Goal: Task Accomplishment & Management: Manage account settings

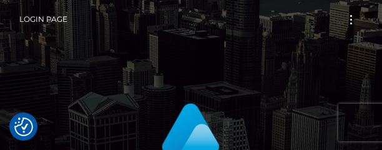
click at [382, 33] on nav "Login Page Login" at bounding box center [191, 19] width 382 height 39
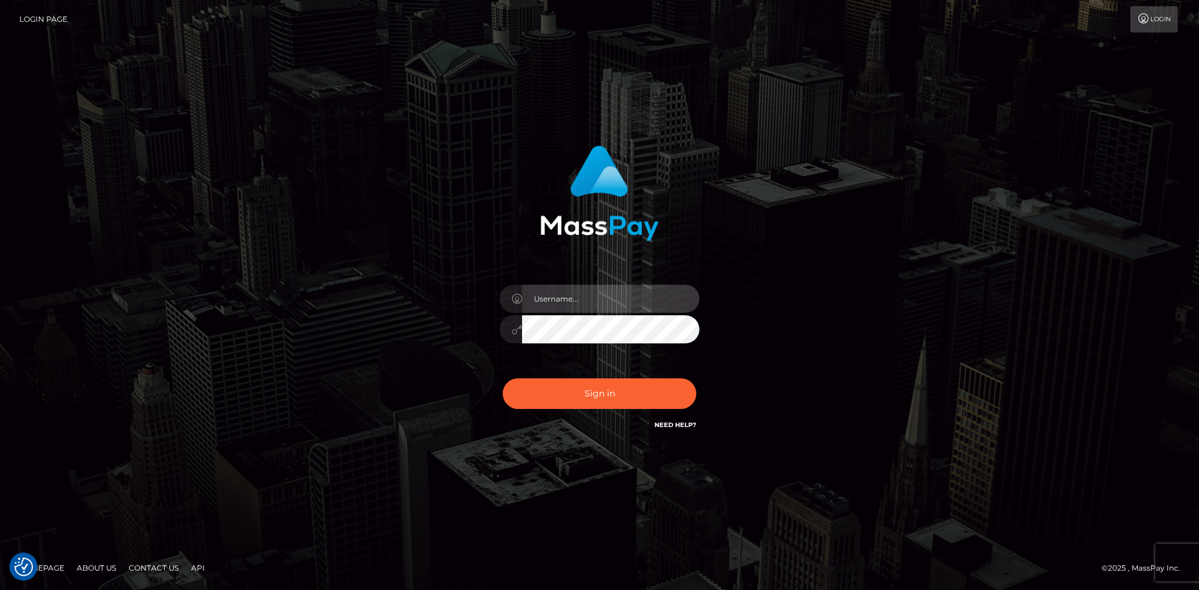
click at [572, 311] on input "text" at bounding box center [610, 299] width 177 height 28
type input "faisal_uplift"
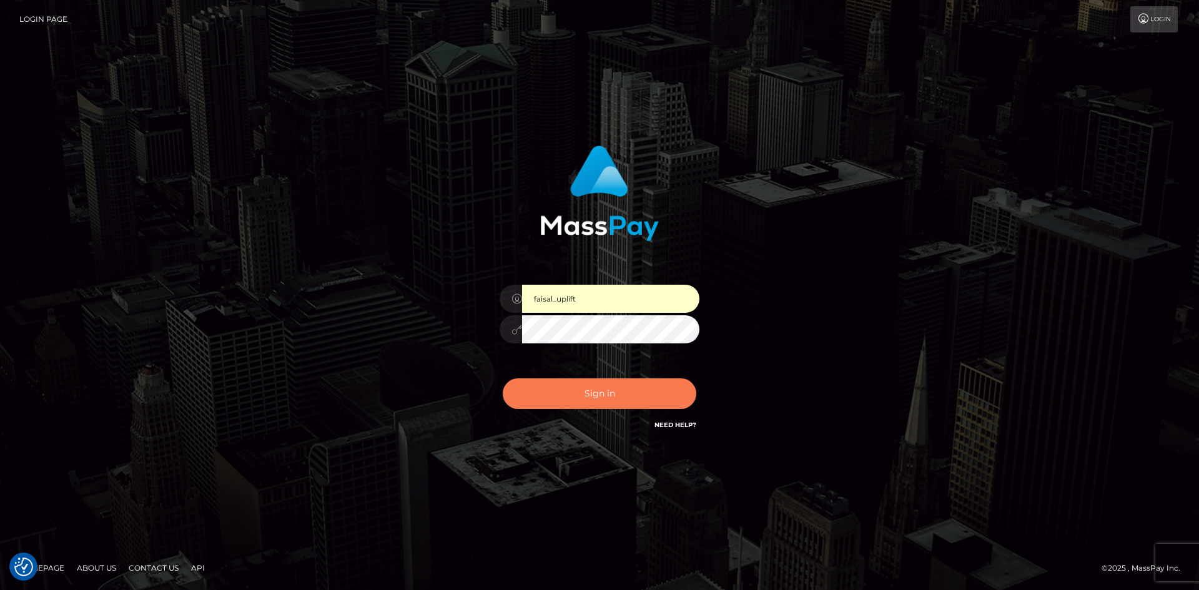
click at [620, 397] on button "Sign in" at bounding box center [600, 393] width 194 height 31
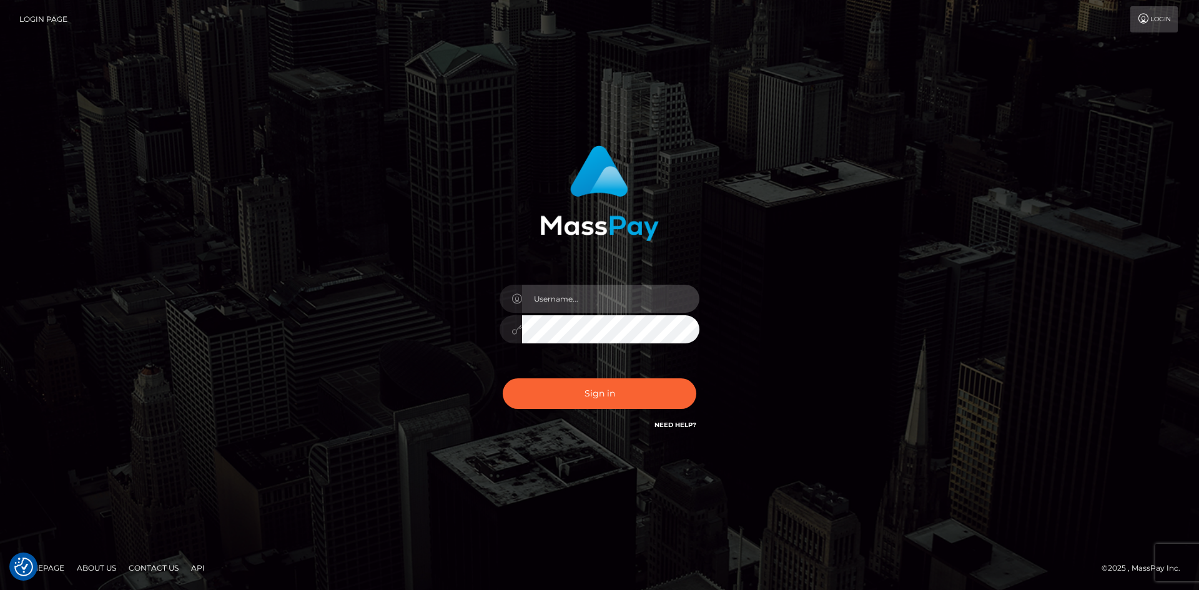
click at [586, 298] on input "text" at bounding box center [610, 299] width 177 height 28
type input "faisal_uplift"
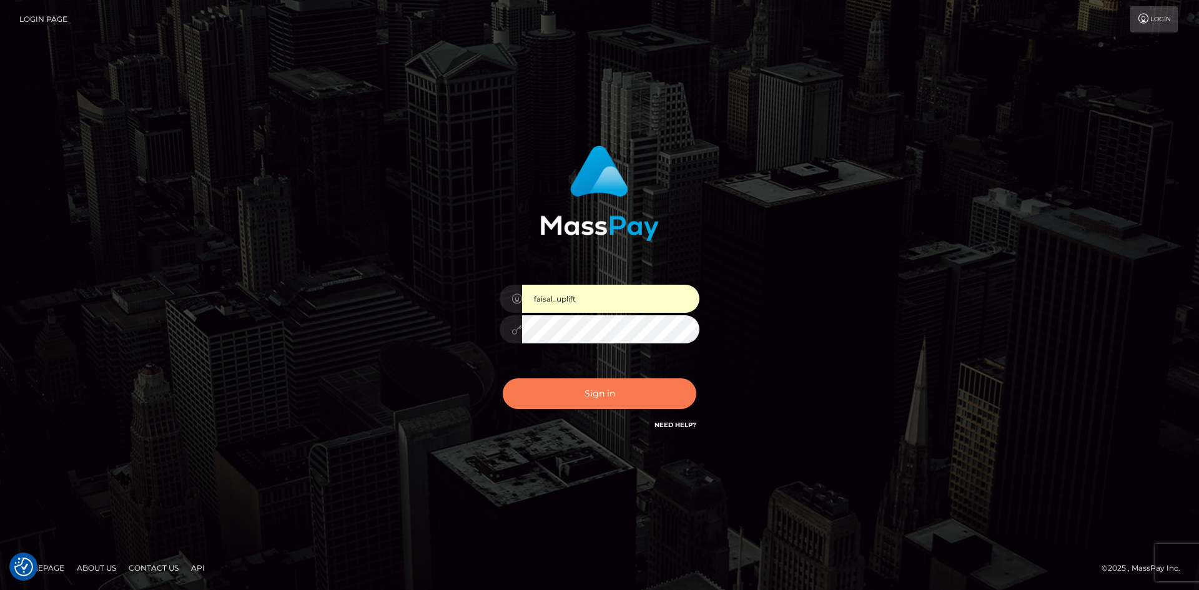
click at [635, 395] on button "Sign in" at bounding box center [600, 393] width 194 height 31
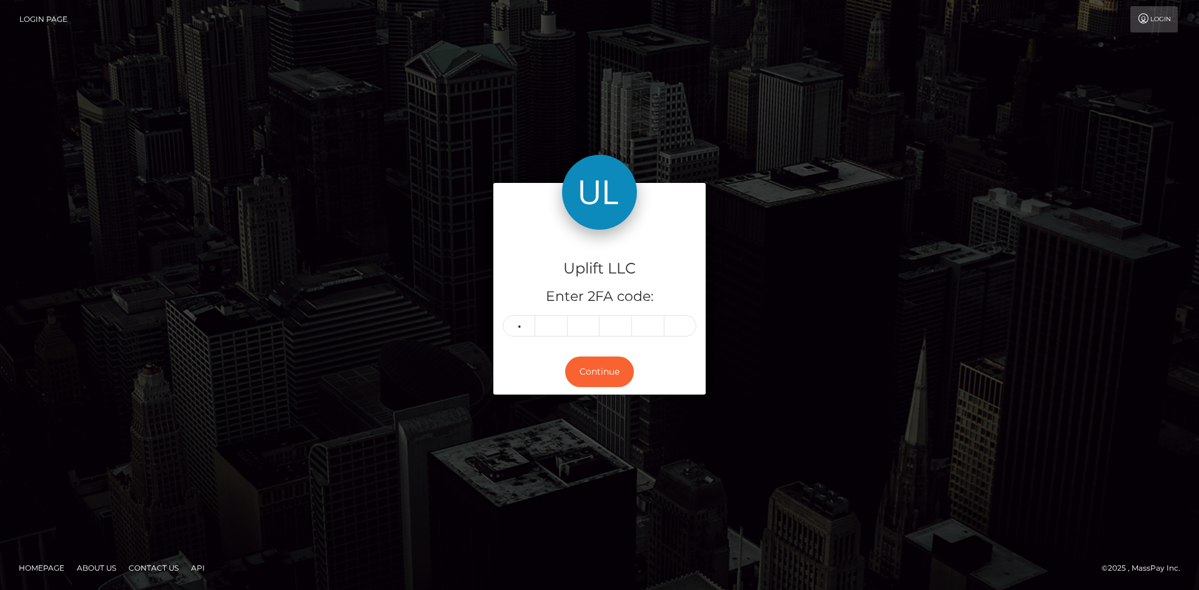
type input "2"
type input "9"
type input "5"
type input "9"
type input "0"
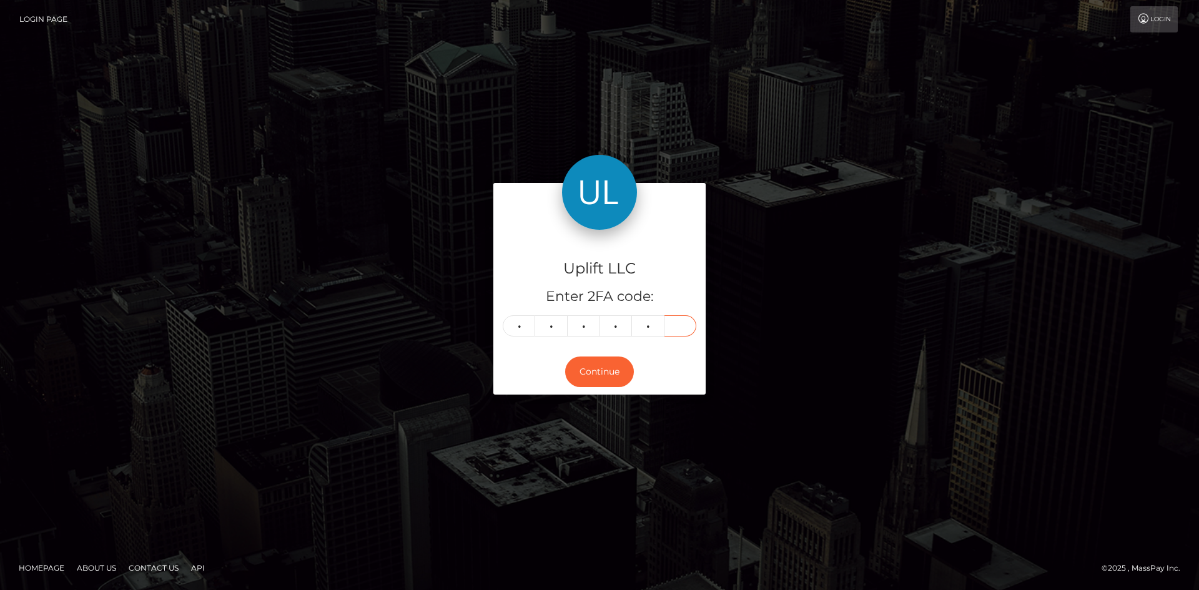
type input "0"
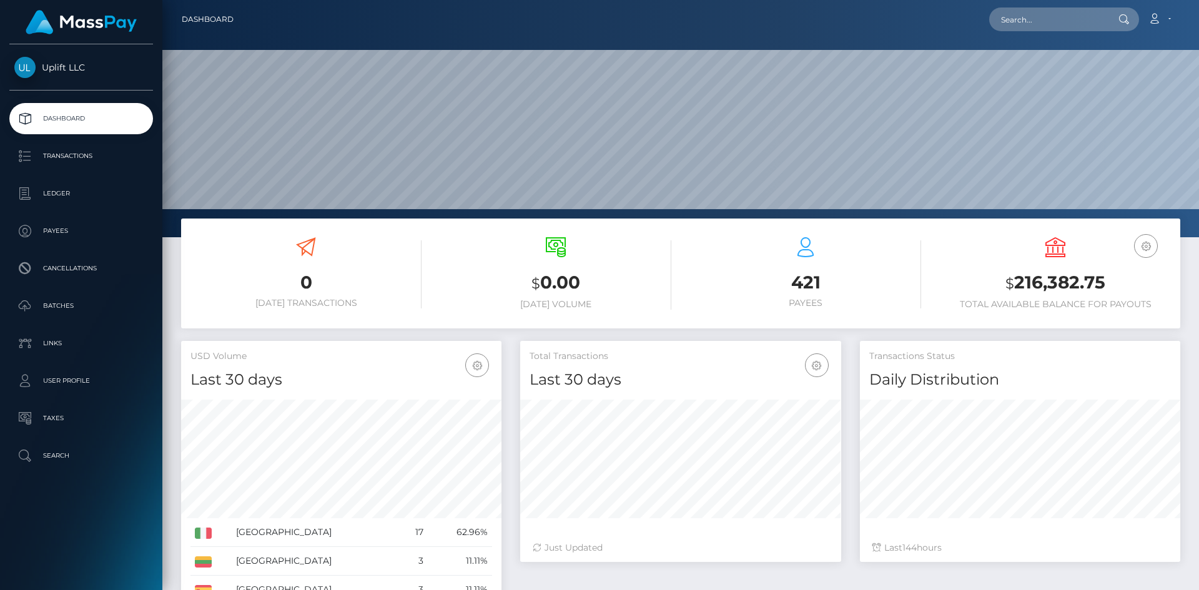
scroll to position [222, 321]
click at [74, 305] on p "Batches" at bounding box center [81, 306] width 134 height 19
